Goal: Information Seeking & Learning: Learn about a topic

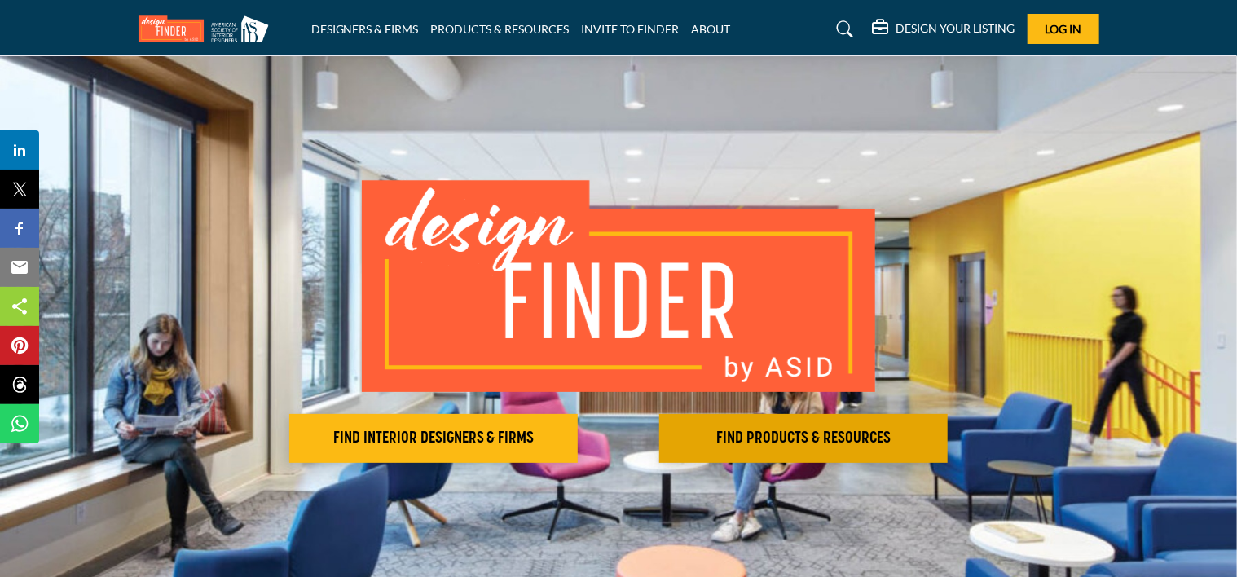
click at [809, 435] on h2 "FIND PRODUCTS & RESOURCES" at bounding box center [803, 439] width 279 height 20
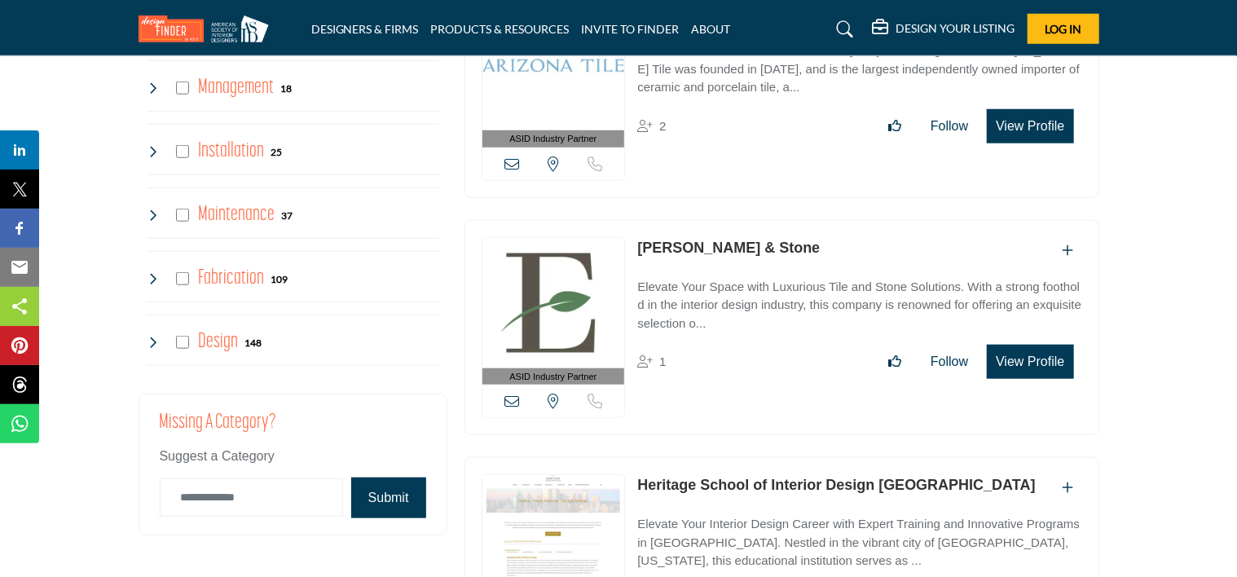
scroll to position [3831, 0]
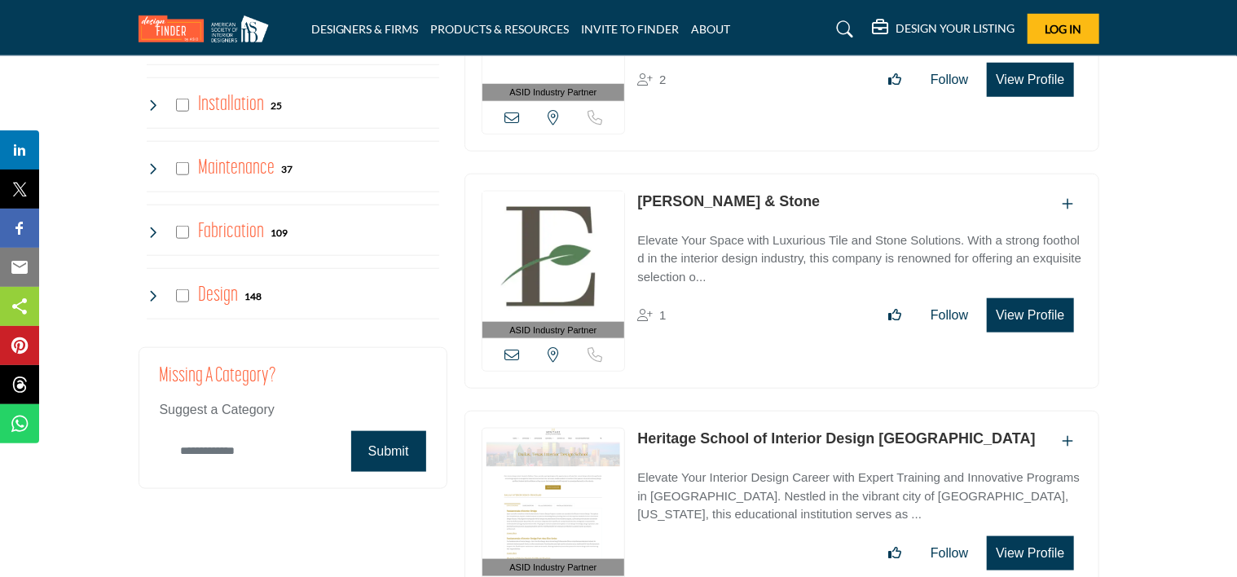
click at [284, 442] on input "Category Name" at bounding box center [251, 451] width 183 height 38
type input "*********"
click at [401, 436] on button "Submit" at bounding box center [388, 451] width 75 height 41
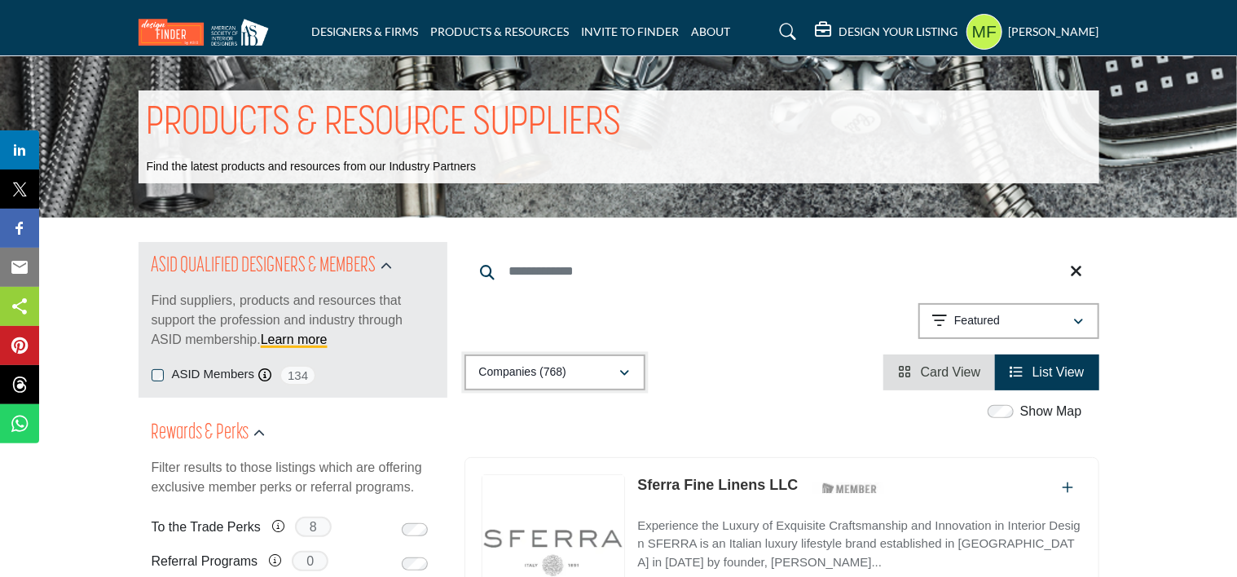
click at [628, 372] on icon "button" at bounding box center [625, 373] width 10 height 11
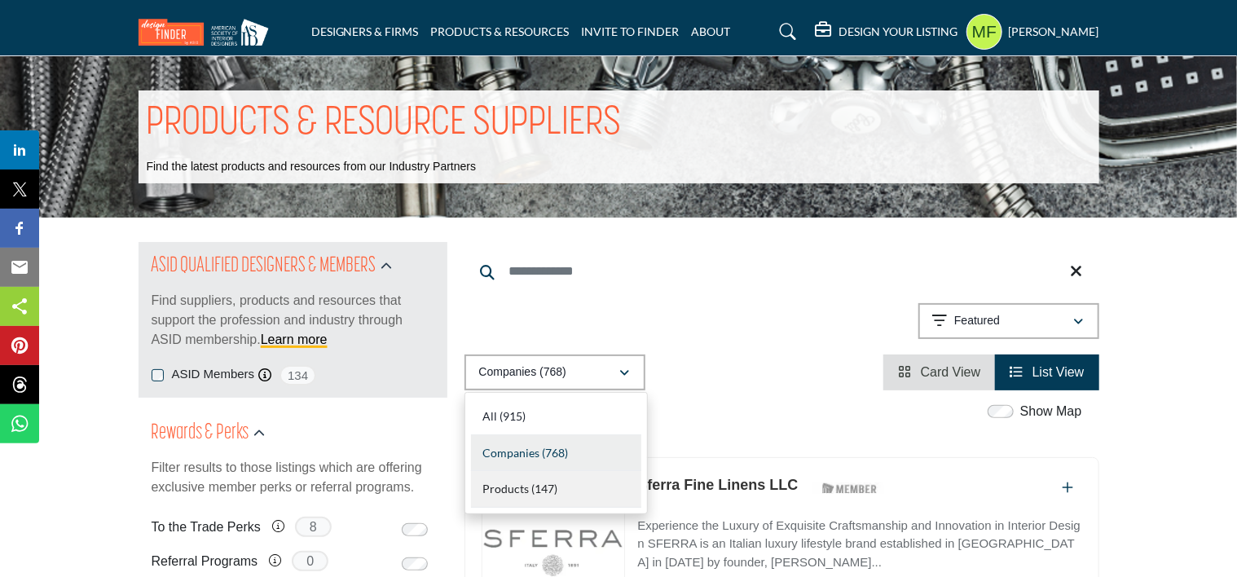
click at [531, 492] on b "(147)" at bounding box center [544, 489] width 26 height 14
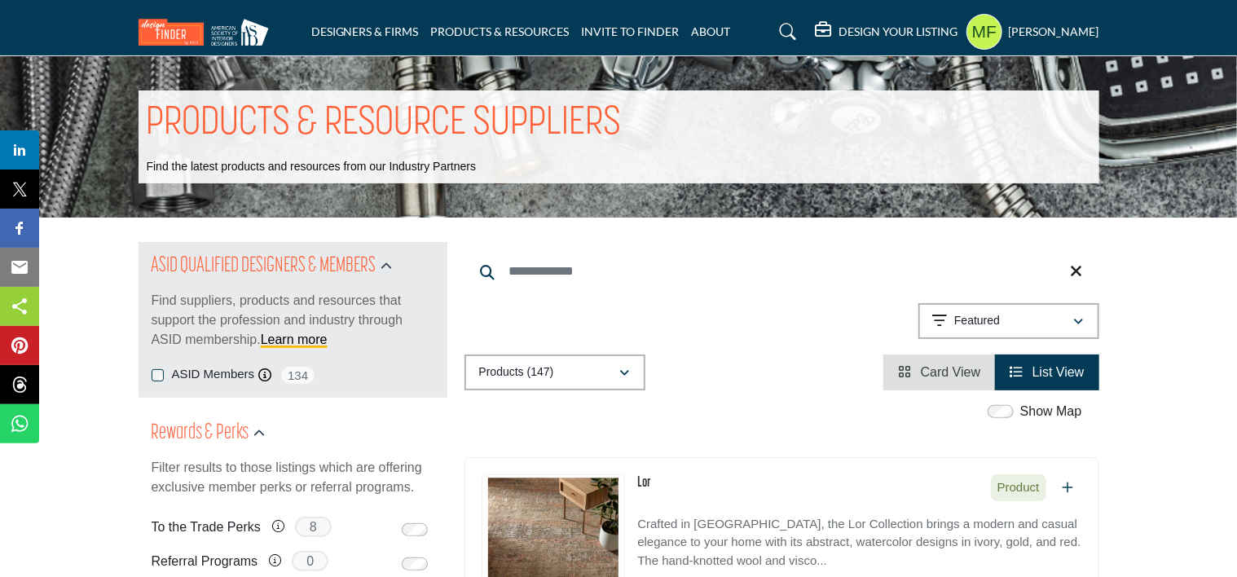
click at [545, 273] on input "Search Keyword" at bounding box center [782, 271] width 635 height 39
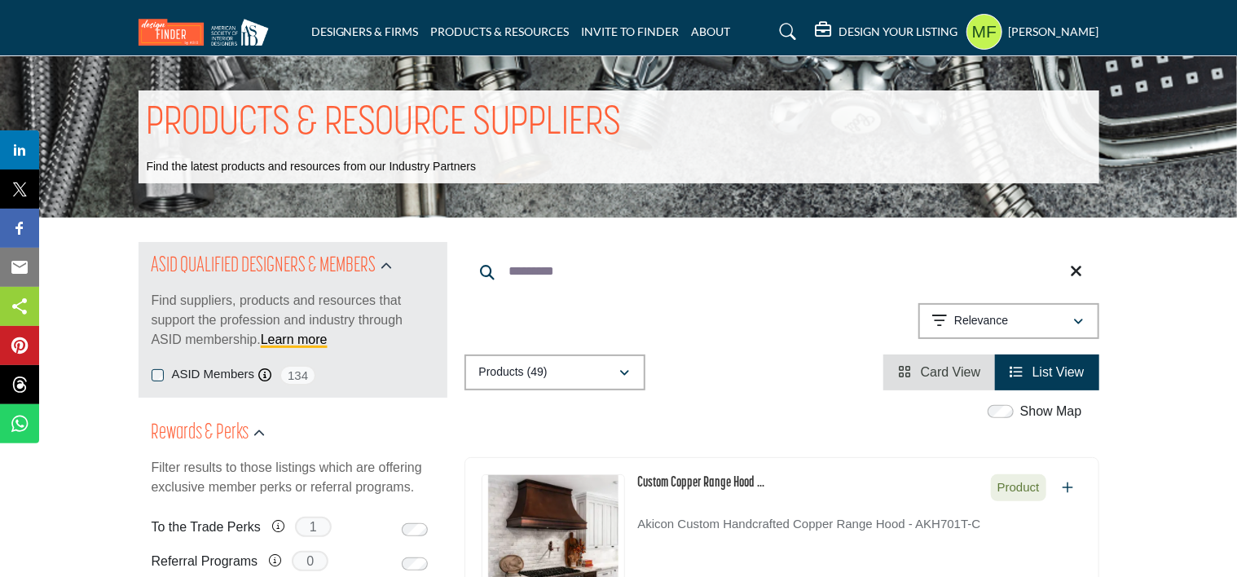
type input "*********"
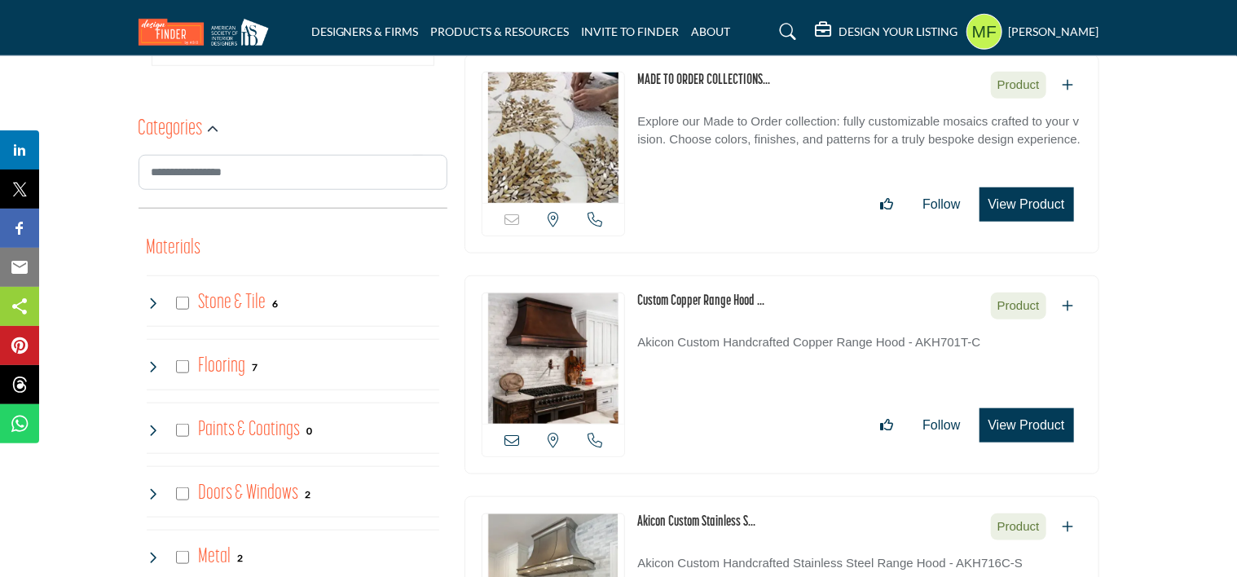
scroll to position [408, 0]
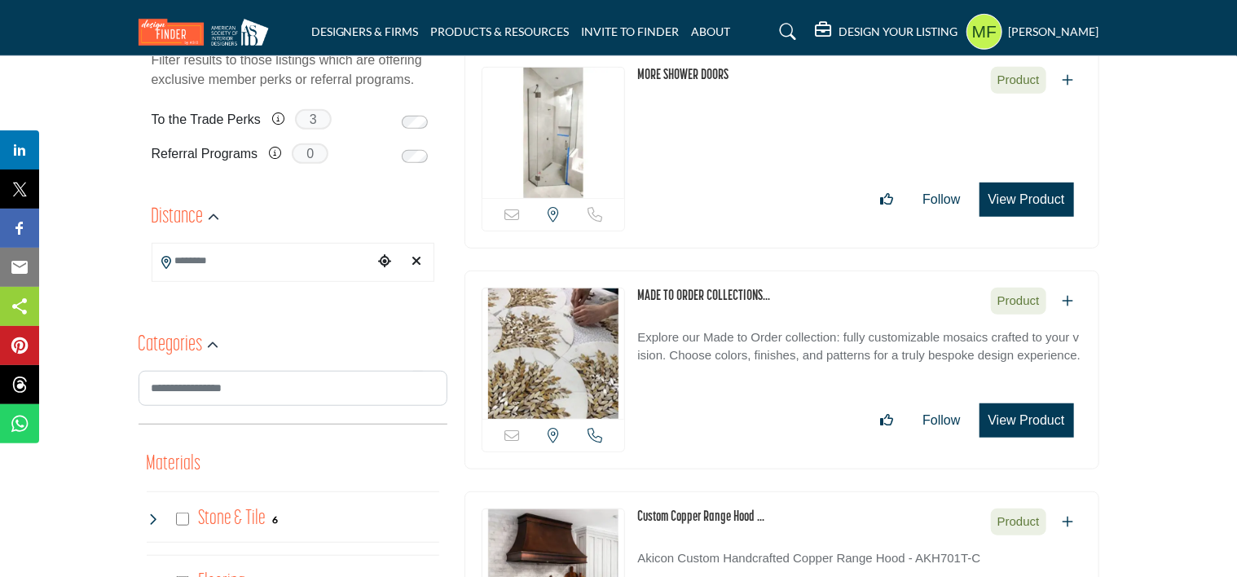
click at [1009, 24] on h5 "[PERSON_NAME]" at bounding box center [1054, 32] width 90 height 16
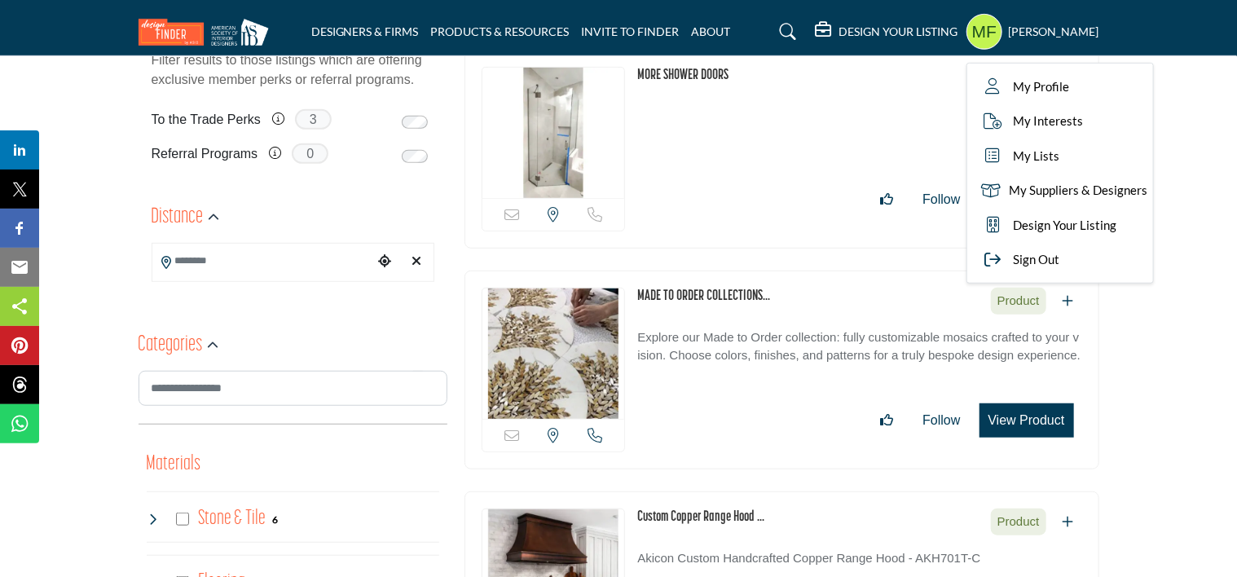
drag, startPoint x: 814, startPoint y: 109, endPoint x: 536, endPoint y: 102, distance: 278.0
click at [814, 111] on p at bounding box center [859, 135] width 444 height 55
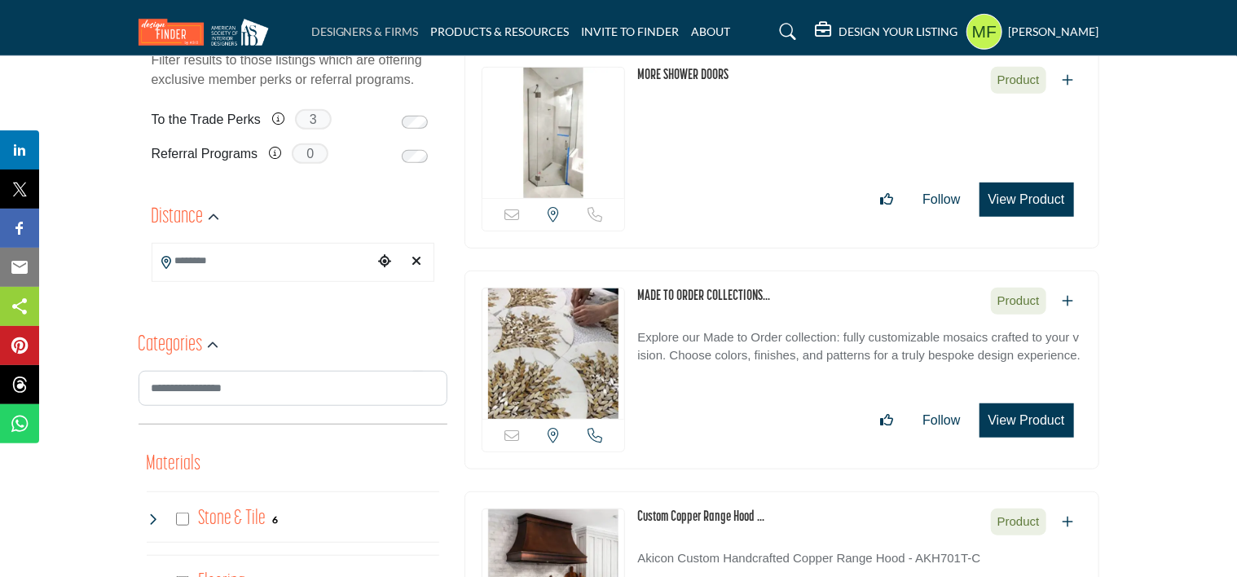
click at [344, 24] on link "DESIGNERS & FIRMS" at bounding box center [365, 31] width 108 height 14
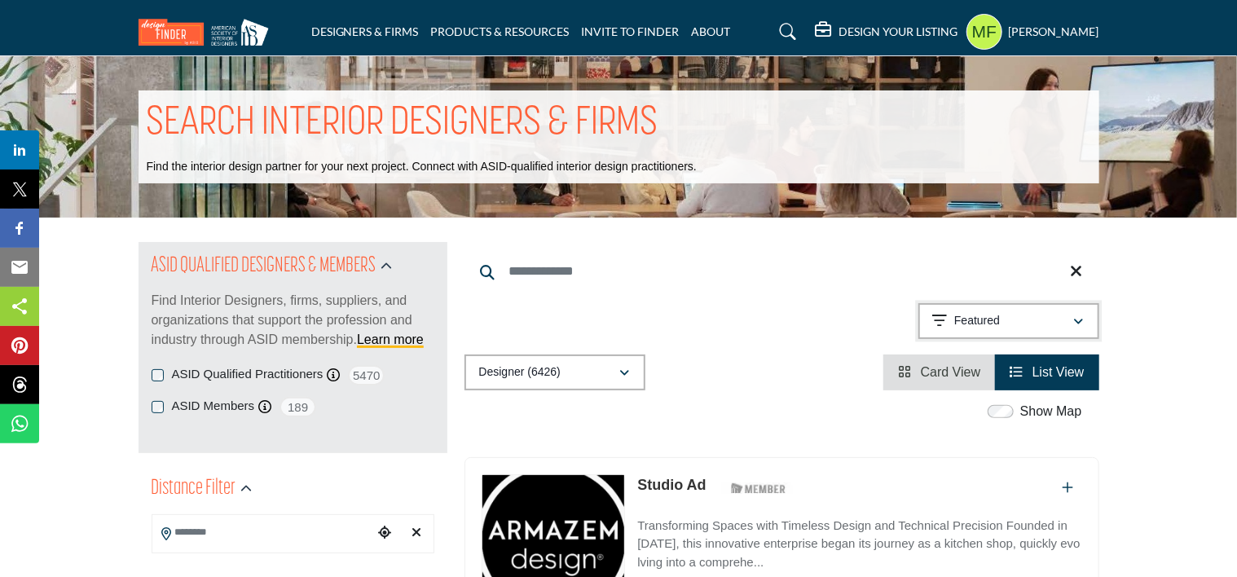
click at [1082, 323] on icon "button" at bounding box center [1079, 321] width 10 height 11
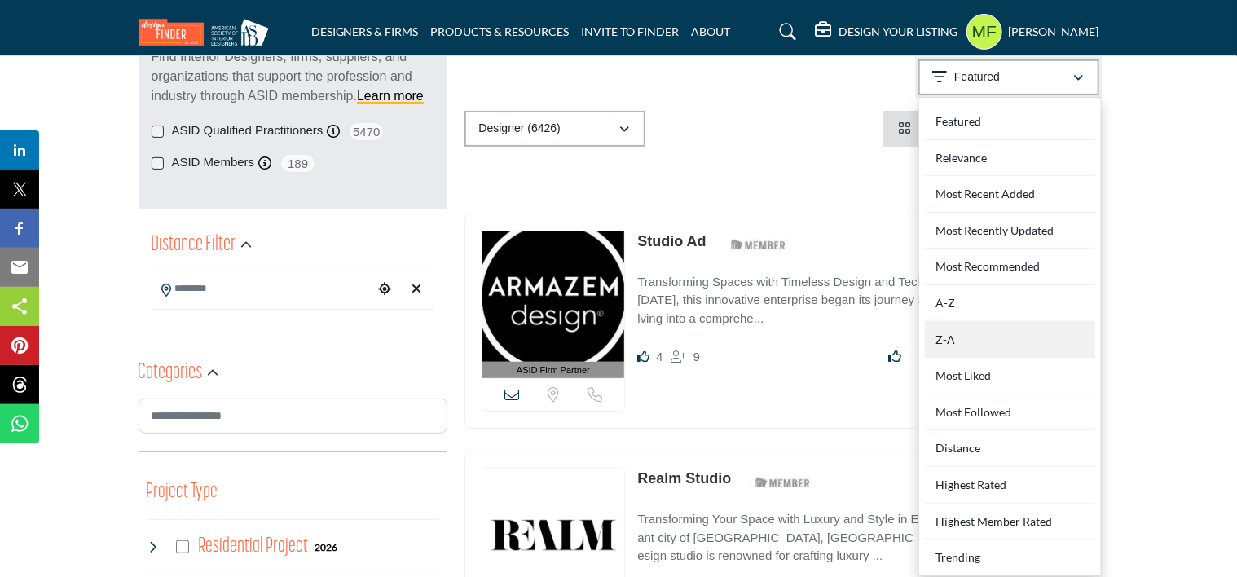
scroll to position [245, 0]
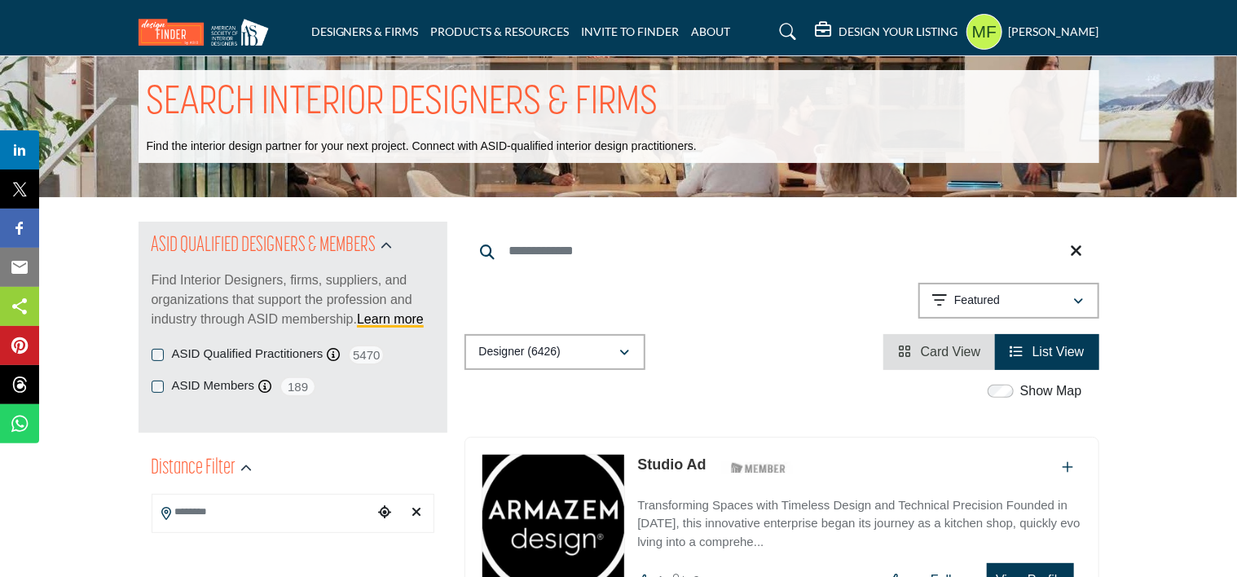
scroll to position [0, 0]
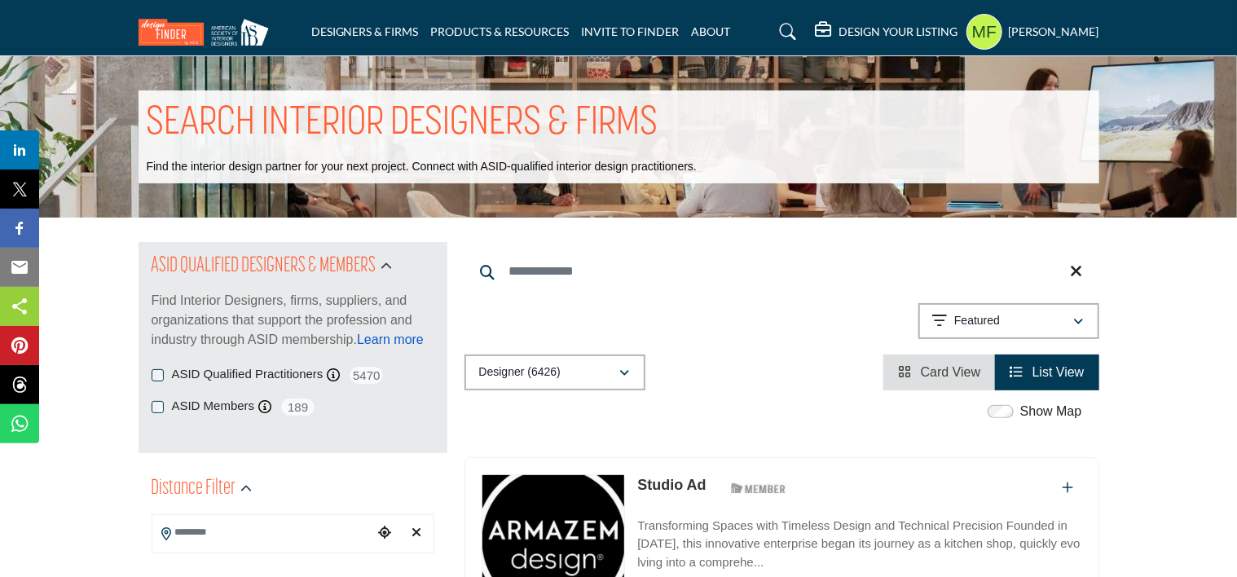
click at [403, 342] on link "Learn more" at bounding box center [390, 340] width 67 height 14
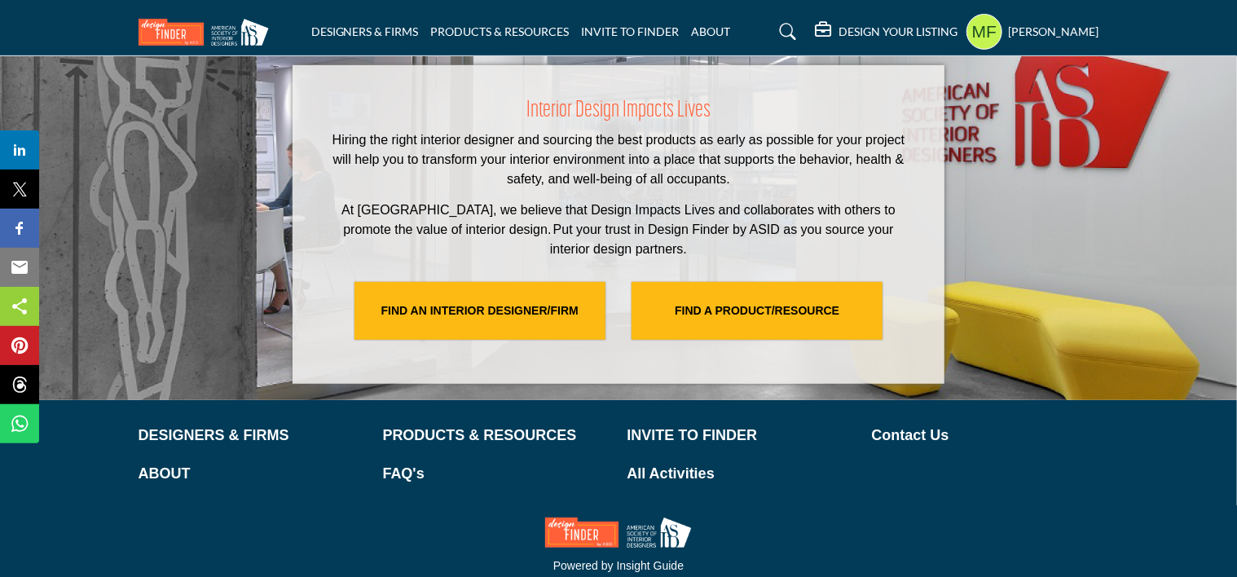
scroll to position [3485, 0]
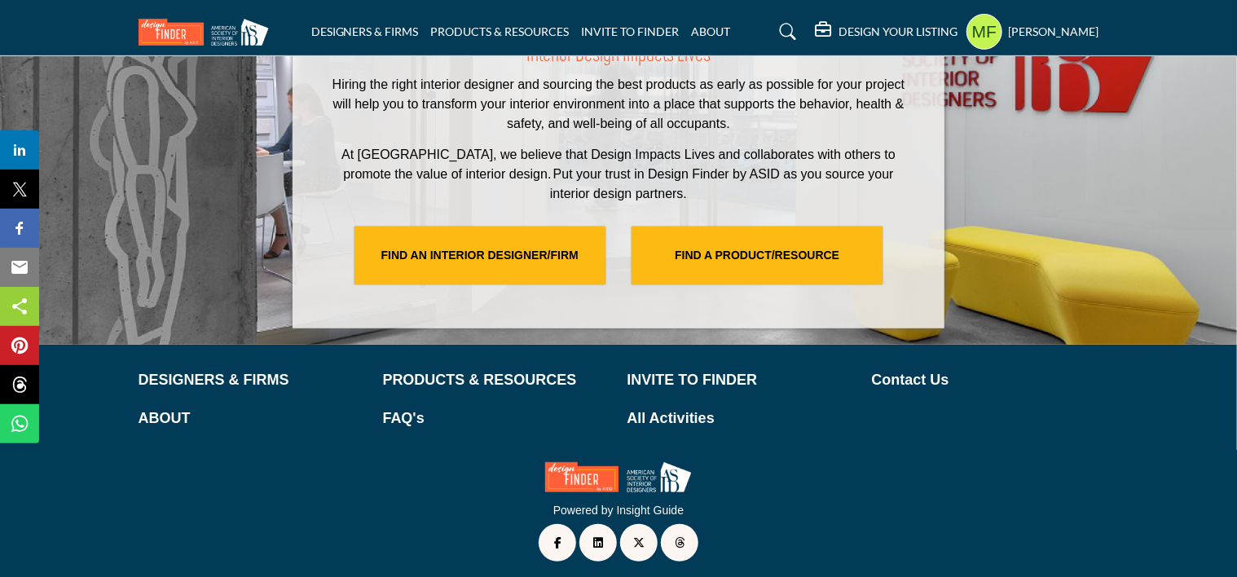
click at [1009, 40] on h5 "[PERSON_NAME]" at bounding box center [1054, 32] width 90 height 16
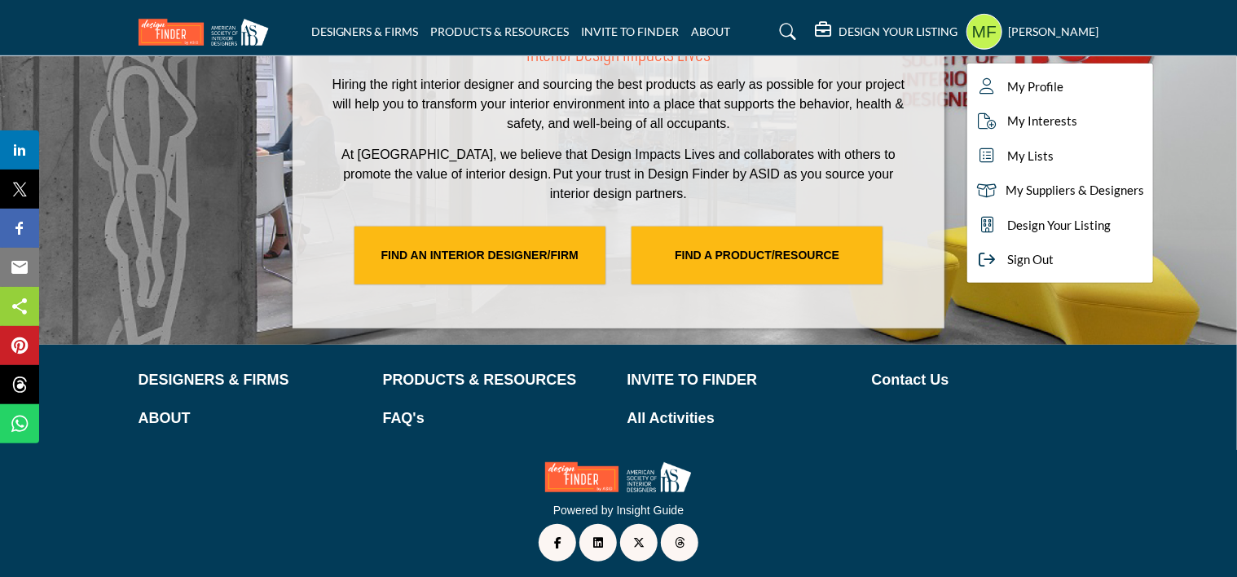
click at [1008, 254] on span "Sign Out" at bounding box center [1031, 259] width 46 height 19
